Goal: Information Seeking & Learning: Learn about a topic

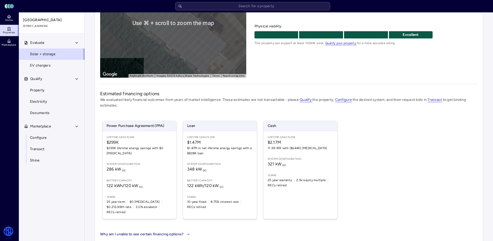
scroll to position [89, 0]
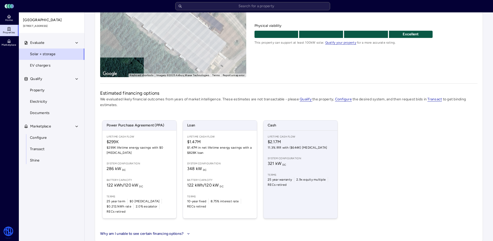
click at [281, 157] on span "System configuration" at bounding box center [301, 159] width 66 height 4
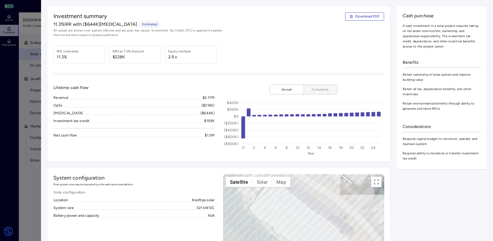
click at [319, 90] on span "Cumulative" at bounding box center [321, 89] width 26 height 5
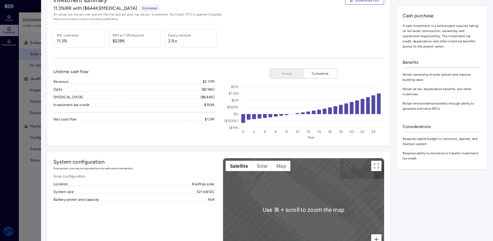
scroll to position [0, 0]
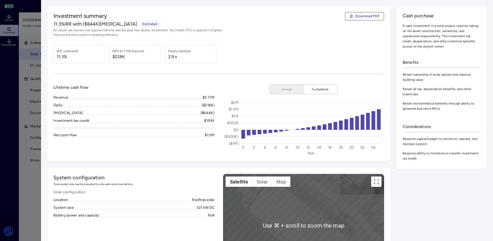
click at [33, 119] on div at bounding box center [246, 120] width 493 height 241
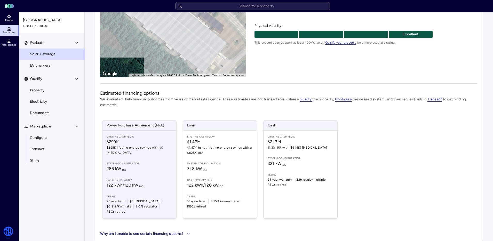
click at [155, 166] on span "286 kW DC" at bounding box center [140, 169] width 66 height 6
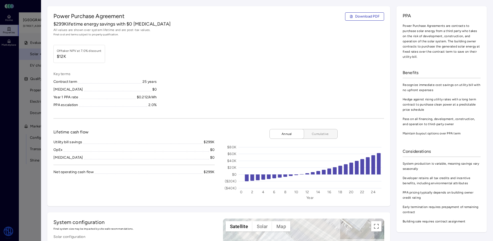
click at [326, 132] on span "Cumulative" at bounding box center [321, 133] width 26 height 5
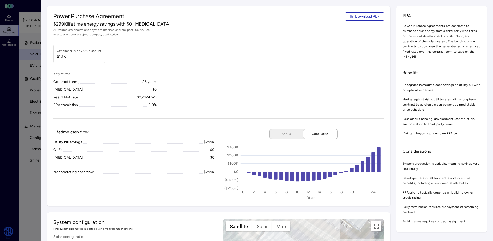
click at [40, 95] on div at bounding box center [246, 120] width 493 height 241
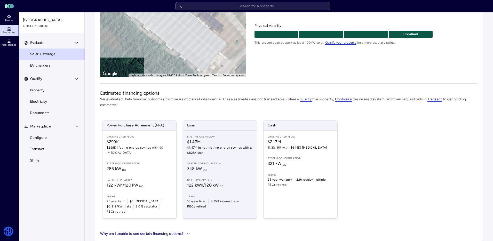
click at [235, 149] on span "$1.47M in net lifetime energy savings with a $828K loan" at bounding box center [220, 150] width 66 height 10
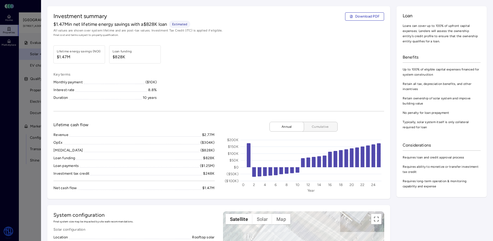
click at [319, 124] on button "Cumulative" at bounding box center [318, 127] width 39 height 10
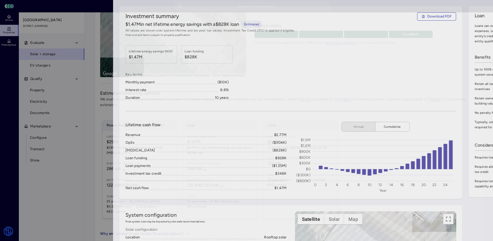
click at [38, 42] on div at bounding box center [246, 120] width 493 height 241
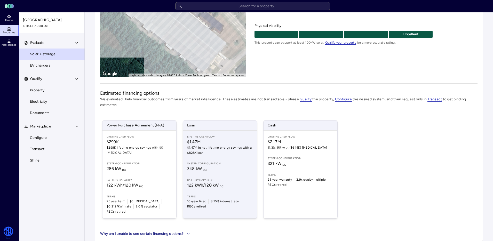
click at [233, 153] on span "$1.47M in net lifetime energy savings with a $828K loan" at bounding box center [220, 150] width 66 height 10
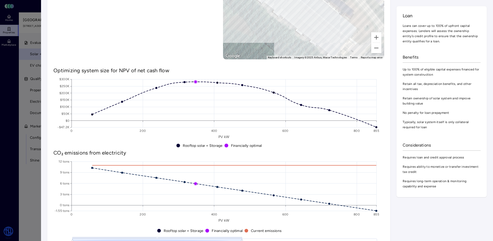
scroll to position [186, 0]
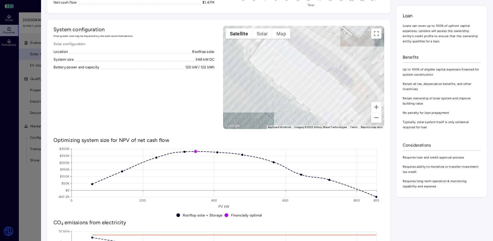
click at [30, 168] on div at bounding box center [246, 120] width 493 height 241
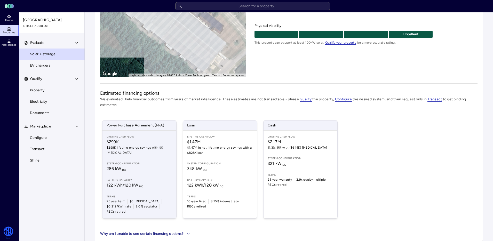
click at [169, 184] on div "Lifetime Cash Flow $299K $299K lifetime energy savings with $0 [MEDICAL_DATA] S…" at bounding box center [140, 175] width 74 height 88
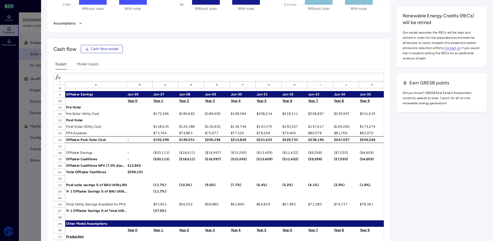
scroll to position [50, 0]
